Goal: Check status

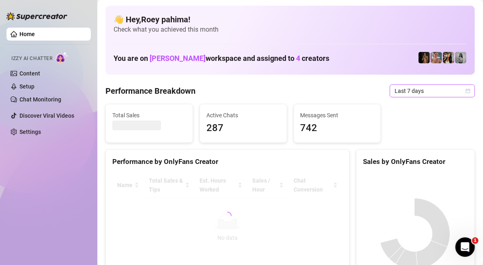
click at [340, 88] on span "Last 7 days" at bounding box center [431, 91] width 75 height 12
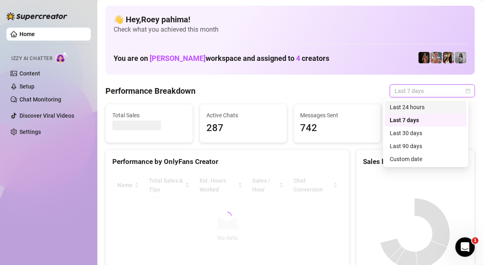
click at [241, 66] on div "👋 Hey, [PERSON_NAME] ! Check what you achieved this month You are on [PERSON_NA…" at bounding box center [289, 40] width 369 height 69
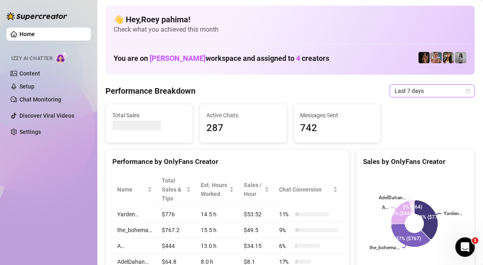
click at [340, 97] on div "Last 7 days" at bounding box center [431, 90] width 85 height 13
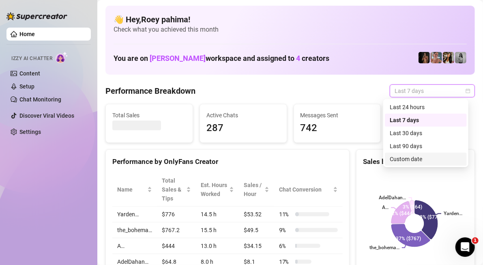
click at [340, 156] on div "Custom date" at bounding box center [425, 158] width 72 height 9
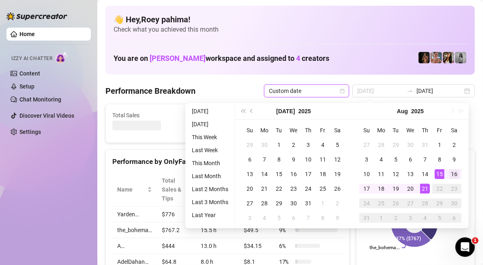
type input "[DATE]"
click at [340, 171] on div "16" at bounding box center [454, 174] width 10 height 10
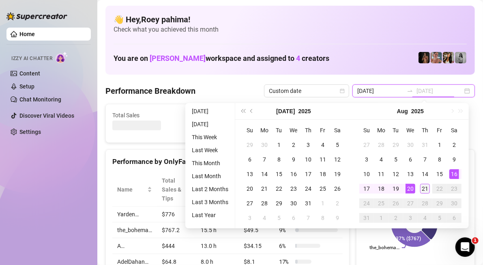
type input "[DATE]"
click at [340, 185] on td "21" at bounding box center [424, 188] width 15 height 15
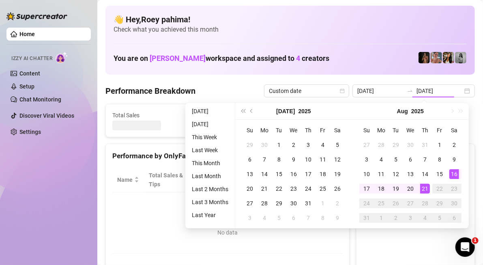
type input "[DATE]"
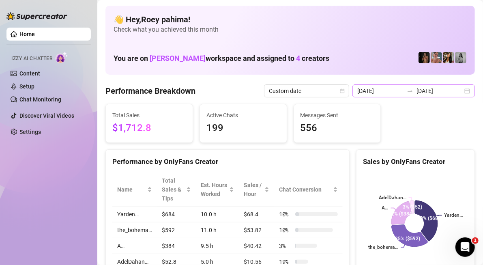
click at [340, 92] on div "[DATE] [DATE]" at bounding box center [413, 90] width 122 height 13
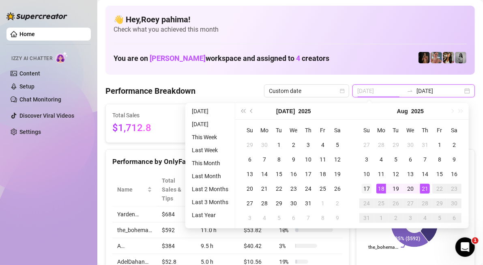
type input "[DATE]"
click at [340, 186] on div "17" at bounding box center [366, 189] width 10 height 10
type input "[DATE]"
click at [340, 190] on div "21" at bounding box center [425, 189] width 10 height 10
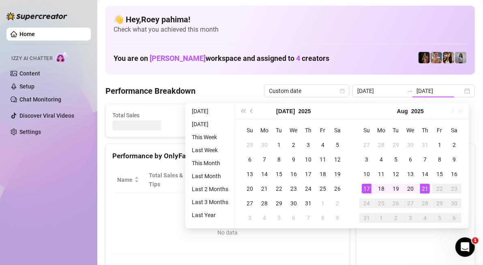
type input "[DATE]"
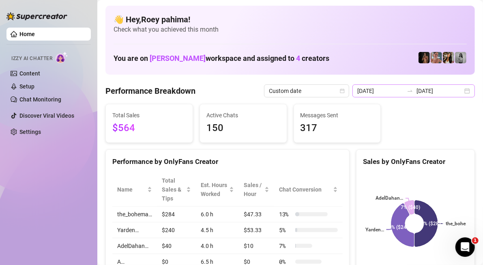
click at [340, 89] on div "[DATE] [DATE]" at bounding box center [413, 90] width 122 height 13
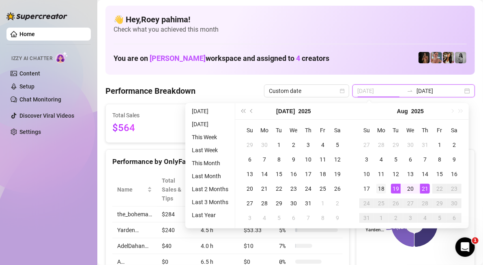
type input "[DATE]"
click at [340, 188] on div "18" at bounding box center [381, 189] width 10 height 10
type input "[DATE]"
click at [340, 184] on div "21" at bounding box center [425, 189] width 10 height 10
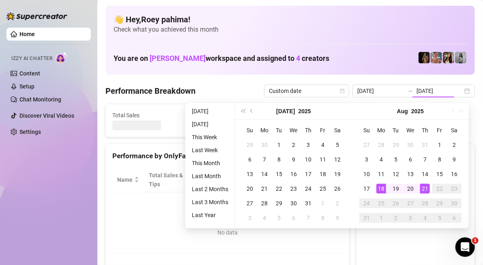
type input "[DATE]"
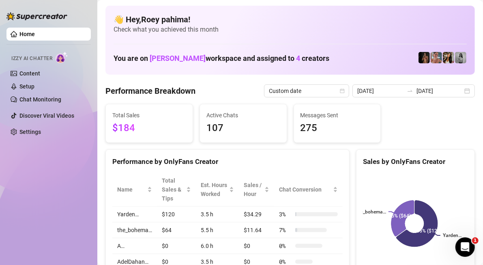
scroll to position [41, 0]
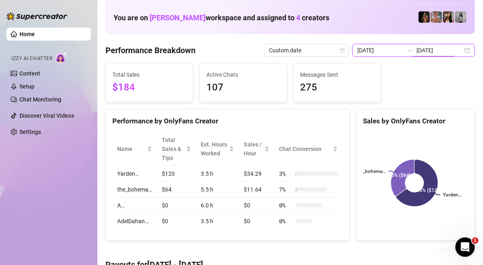
click at [340, 47] on input "[DATE]" at bounding box center [439, 50] width 46 height 9
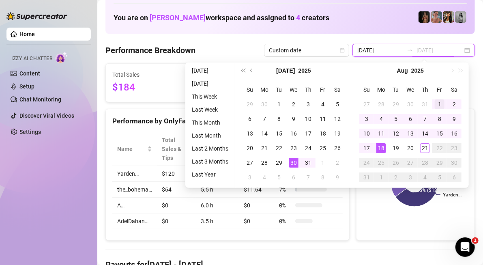
type input "[DATE]"
drag, startPoint x: 440, startPoint y: 102, endPoint x: 425, endPoint y: 112, distance: 18.1
click at [340, 102] on div "1" at bounding box center [439, 104] width 10 height 10
type input "[DATE]"
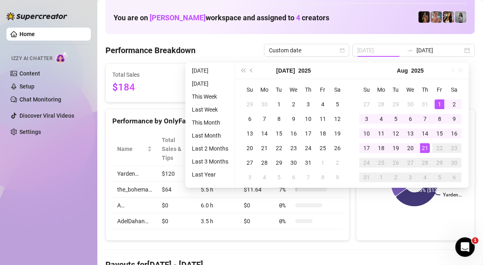
click at [340, 145] on div "21" at bounding box center [425, 148] width 10 height 10
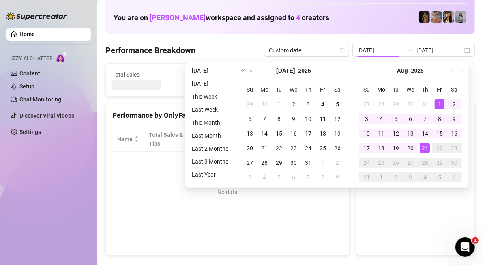
type input "[DATE]"
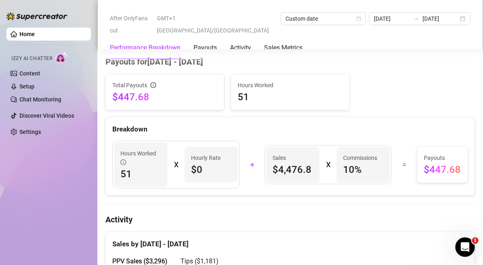
scroll to position [284, 0]
